Goal: Find specific page/section: Find specific page/section

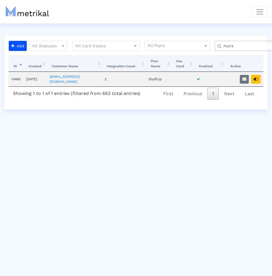
click at [248, 44] on input "nurx" at bounding box center [253, 46] width 66 height 6
type input "sala"
click at [254, 77] on icon "button" at bounding box center [256, 79] width 5 height 4
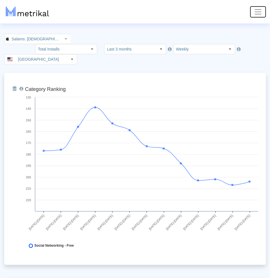
click at [263, 9] on button "Toggle navigation" at bounding box center [258, 11] width 16 height 11
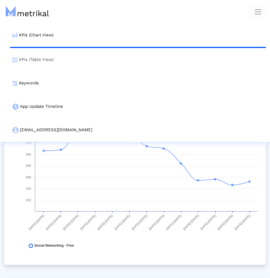
click at [85, 62] on link "KPIs (Table View)" at bounding box center [138, 59] width 256 height 23
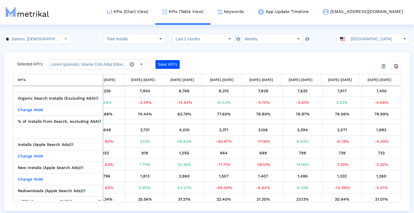
scroll to position [173, 0]
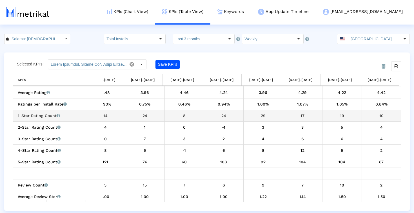
drag, startPoint x: 373, startPoint y: 116, endPoint x: 384, endPoint y: 117, distance: 10.4
click at [272, 117] on div "10" at bounding box center [382, 115] width 36 height 7
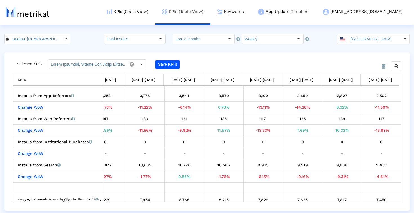
scroll to position [68, 0]
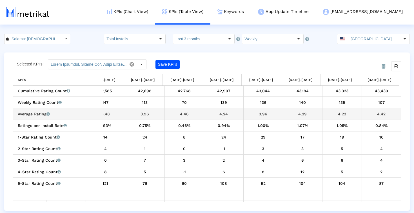
click at [272, 115] on div "4.42" at bounding box center [382, 113] width 36 height 7
click at [184, 114] on div "4.46" at bounding box center [184, 113] width 35 height 7
click at [272, 116] on div "4.42" at bounding box center [382, 113] width 36 height 7
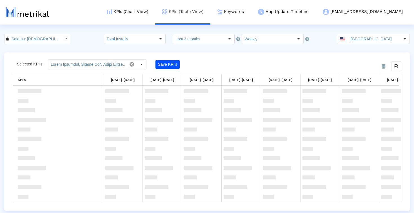
scroll to position [738, 0]
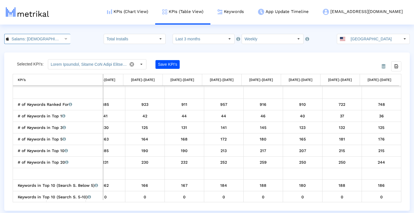
click at [51, 37] on input "Salams: Halal Muslim Marriage < 965359176 >" at bounding box center [34, 39] width 51 height 10
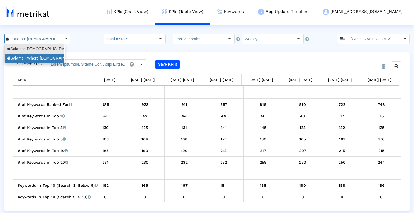
click at [28, 60] on div "Salams - Where Muslims Meet <com.minderapps.minder>" at bounding box center [34, 58] width 55 height 5
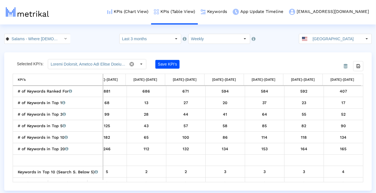
scroll to position [0, 64]
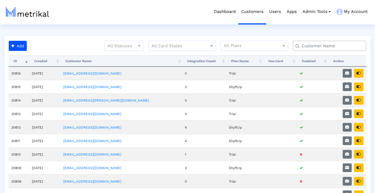
click at [316, 46] on input "text" at bounding box center [330, 46] width 66 height 6
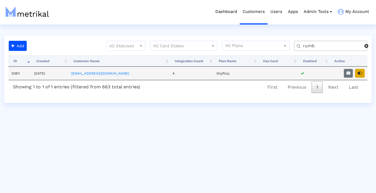
type input "rumb"
click at [358, 73] on button "button" at bounding box center [361, 73] width 10 height 9
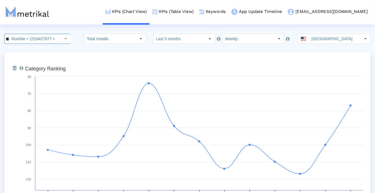
click at [62, 41] on div "Select" at bounding box center [65, 38] width 9 height 9
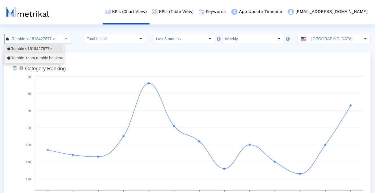
click at [55, 59] on div "Rumble <com.rumble.battles>" at bounding box center [33, 58] width 53 height 5
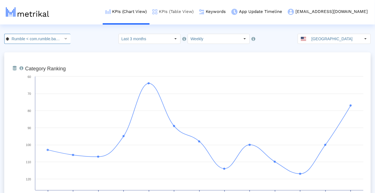
scroll to position [0, 14]
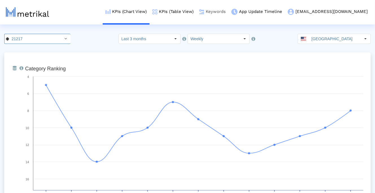
click at [228, 13] on link "Keywords" at bounding box center [212, 11] width 32 height 23
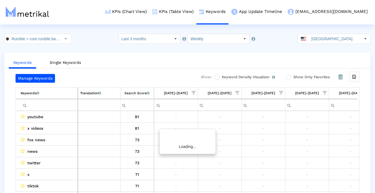
scroll to position [0, 59]
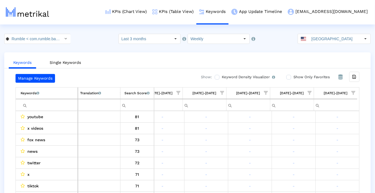
click at [46, 105] on input "Filter cell" at bounding box center [49, 105] width 57 height 9
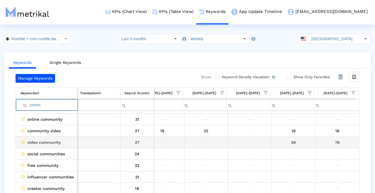
scroll to position [0, 0]
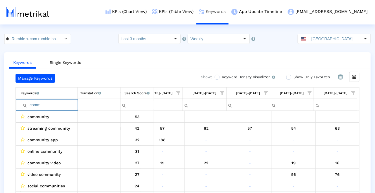
type input "comm"
